Goal: Task Accomplishment & Management: Manage account settings

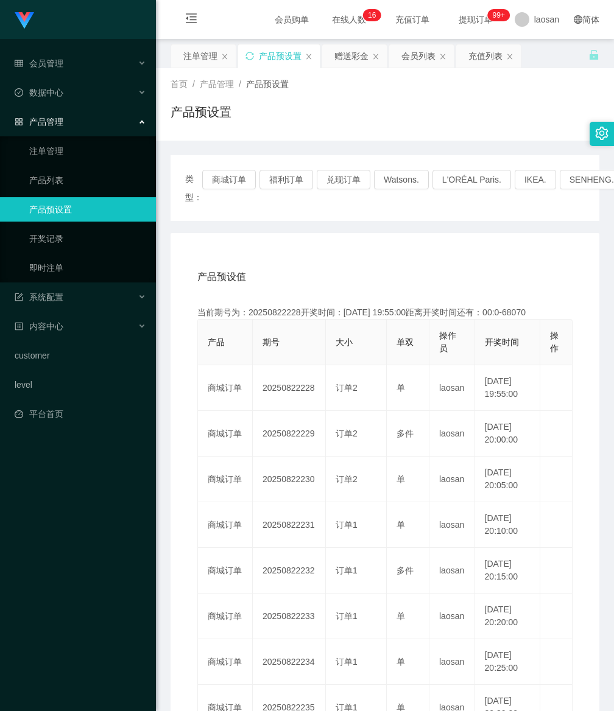
click at [273, 55] on div "产品预设置" at bounding box center [280, 55] width 43 height 23
click at [220, 179] on button "商城订单" at bounding box center [229, 179] width 54 height 19
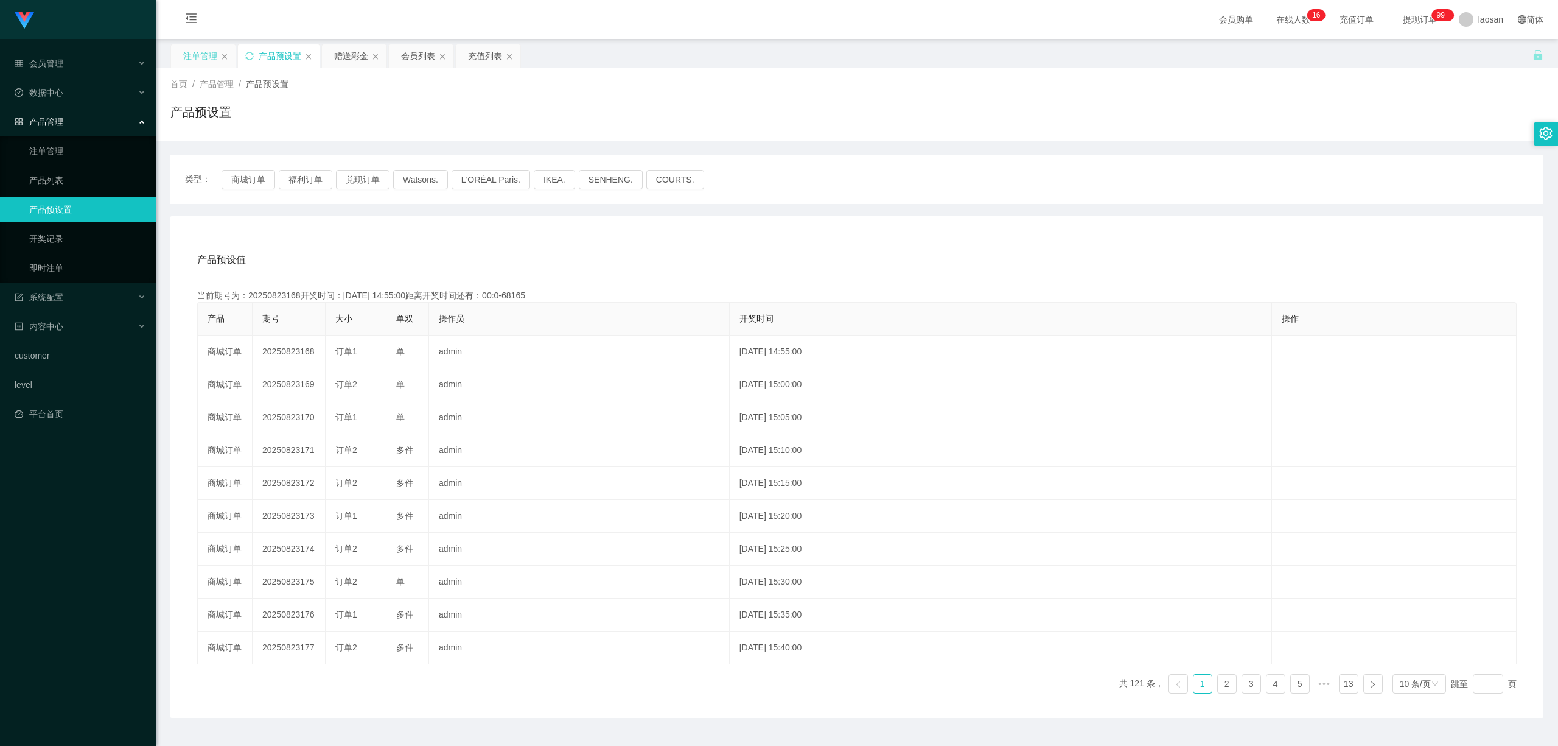
click at [183, 57] on div "注单管理" at bounding box center [203, 55] width 65 height 23
click at [200, 56] on div "注单管理" at bounding box center [200, 55] width 34 height 23
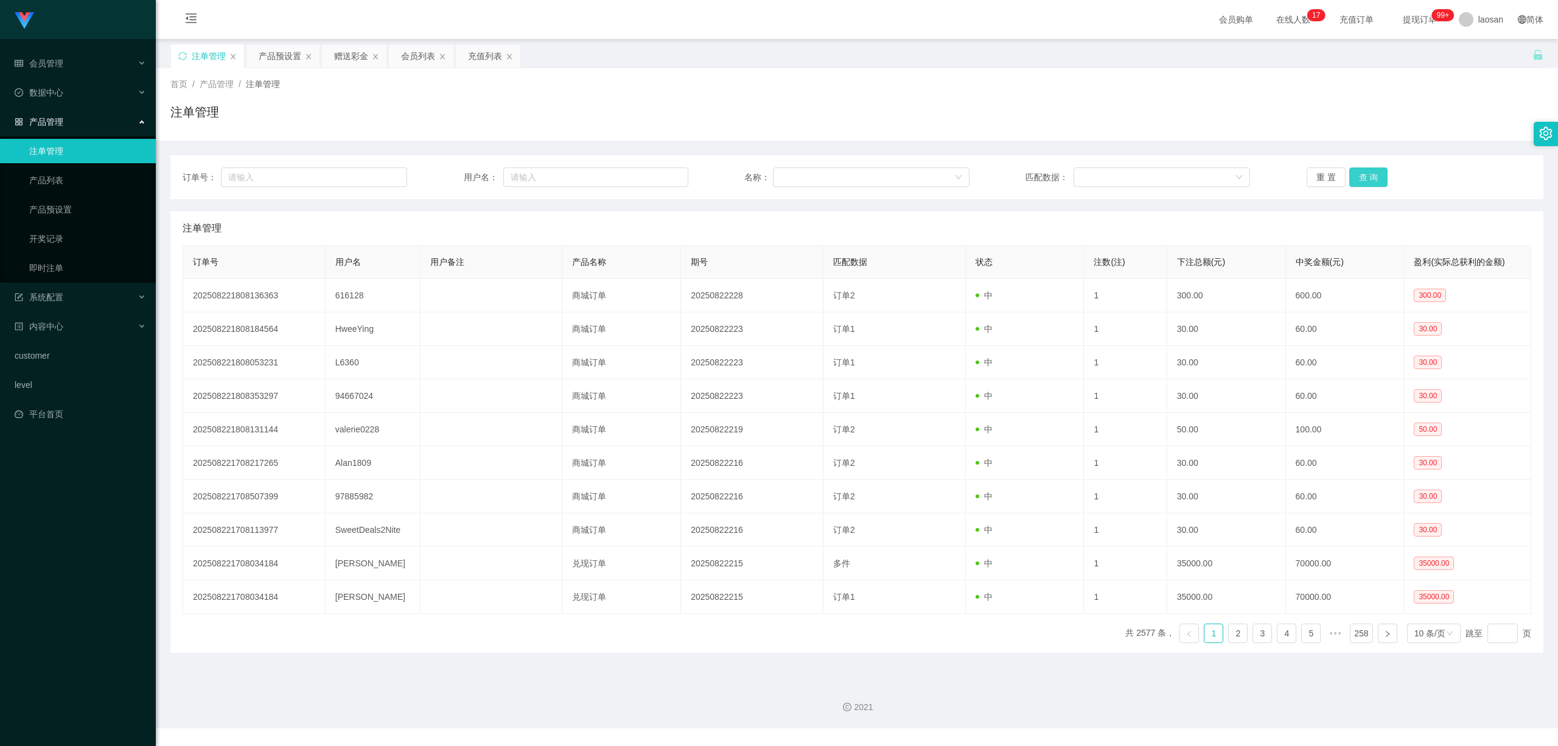
click at [613, 175] on button "查 询" at bounding box center [1369, 176] width 39 height 19
click at [613, 175] on div "重 置 查 询" at bounding box center [1419, 176] width 225 height 19
click at [613, 175] on button "查 询" at bounding box center [1369, 176] width 39 height 19
click at [613, 175] on div "重 置 查 询" at bounding box center [1419, 176] width 225 height 19
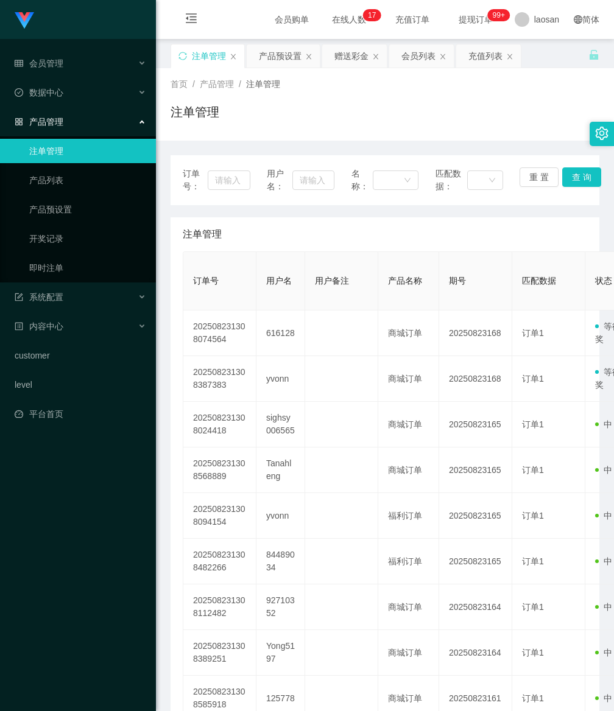
click at [101, 678] on div "Jingdong工作台代理端 会员管理 在线用户 陪玩用户 会员列表 充值列表 提现列表 会员加扣款 赠送彩金 数据中心 产品管理 注单管理 产品列表 产品预…" at bounding box center [78, 355] width 156 height 711
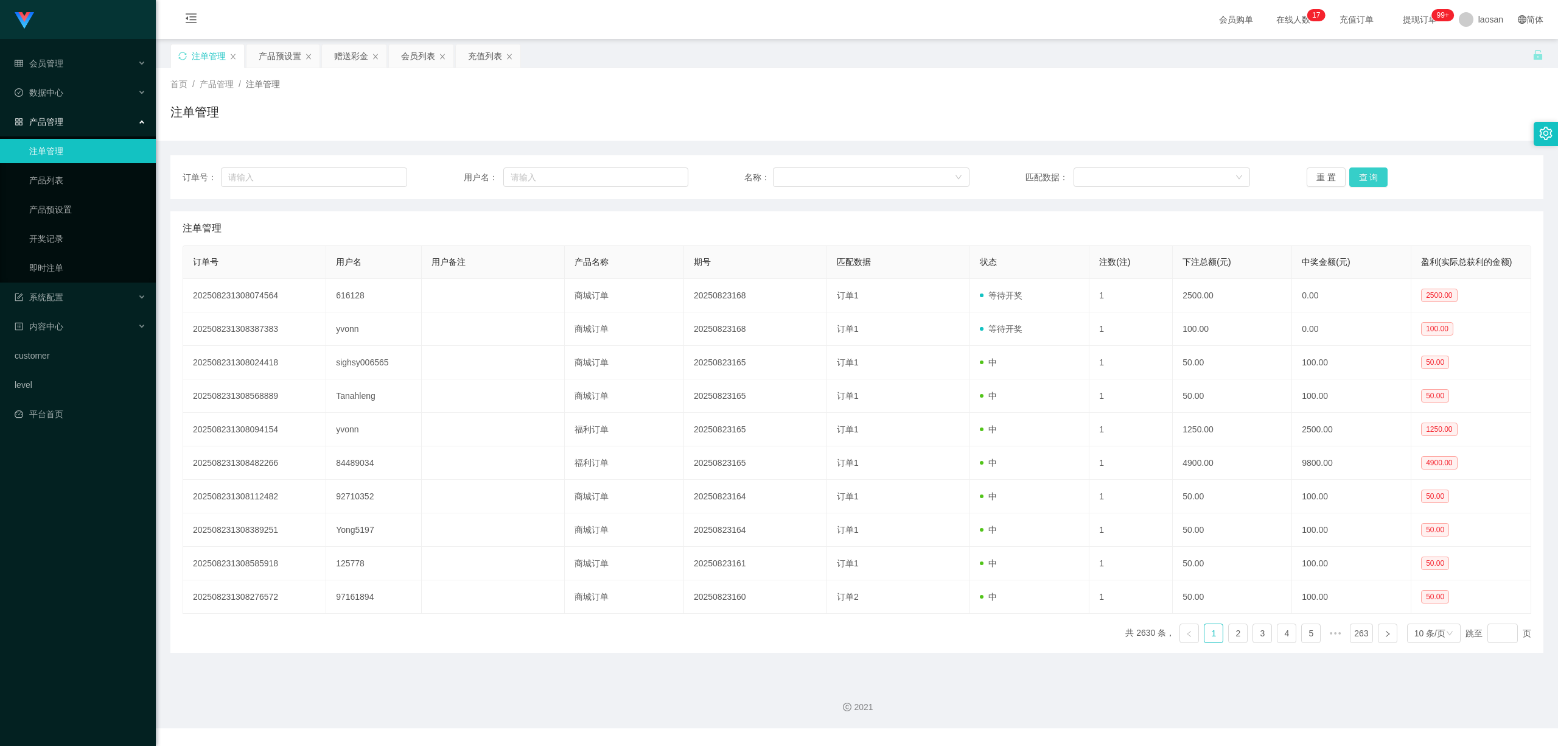
click at [613, 181] on button "查 询" at bounding box center [1369, 176] width 39 height 19
click at [613, 181] on div "重 置 查 询" at bounding box center [1419, 176] width 225 height 19
